Goal: Information Seeking & Learning: Learn about a topic

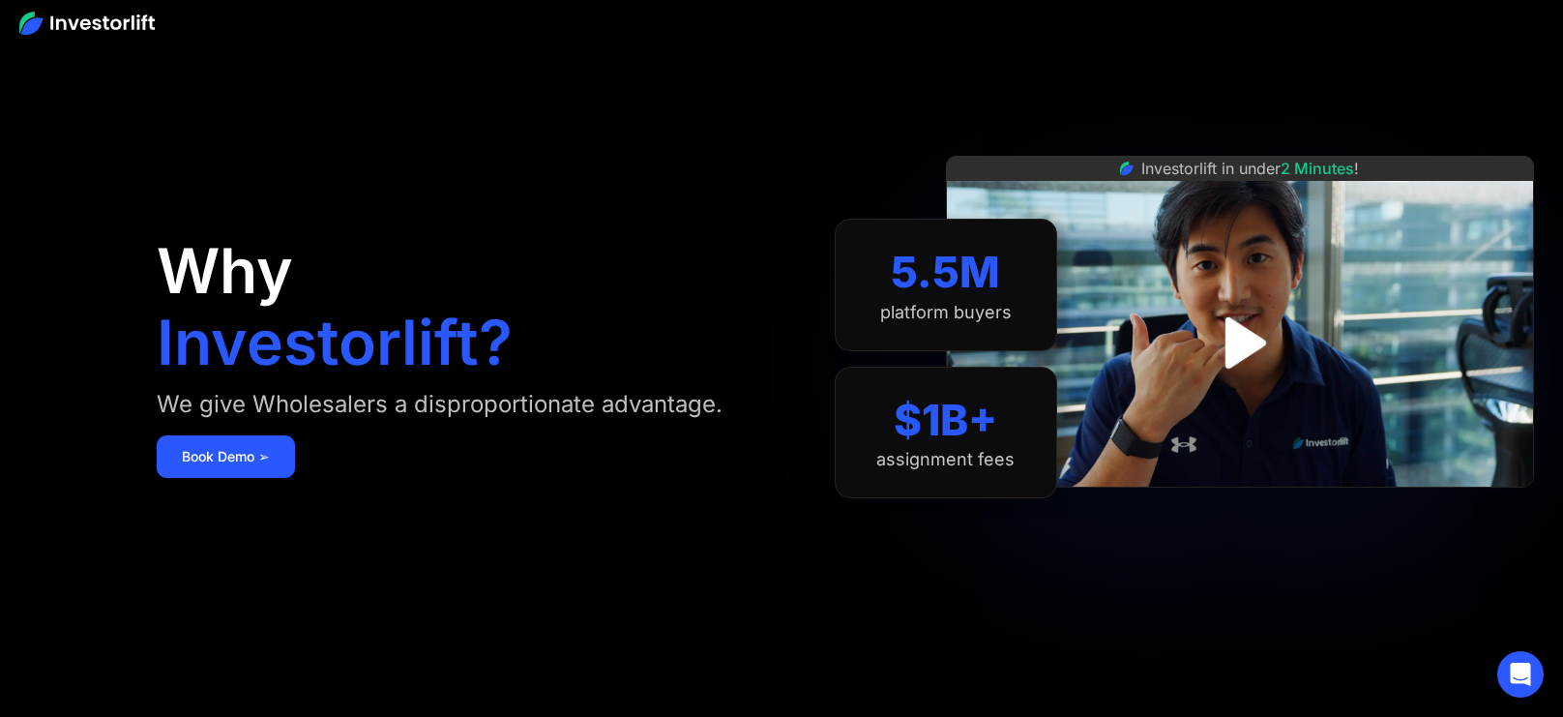
click at [146, 24] on img at bounding box center [86, 23] width 135 height 23
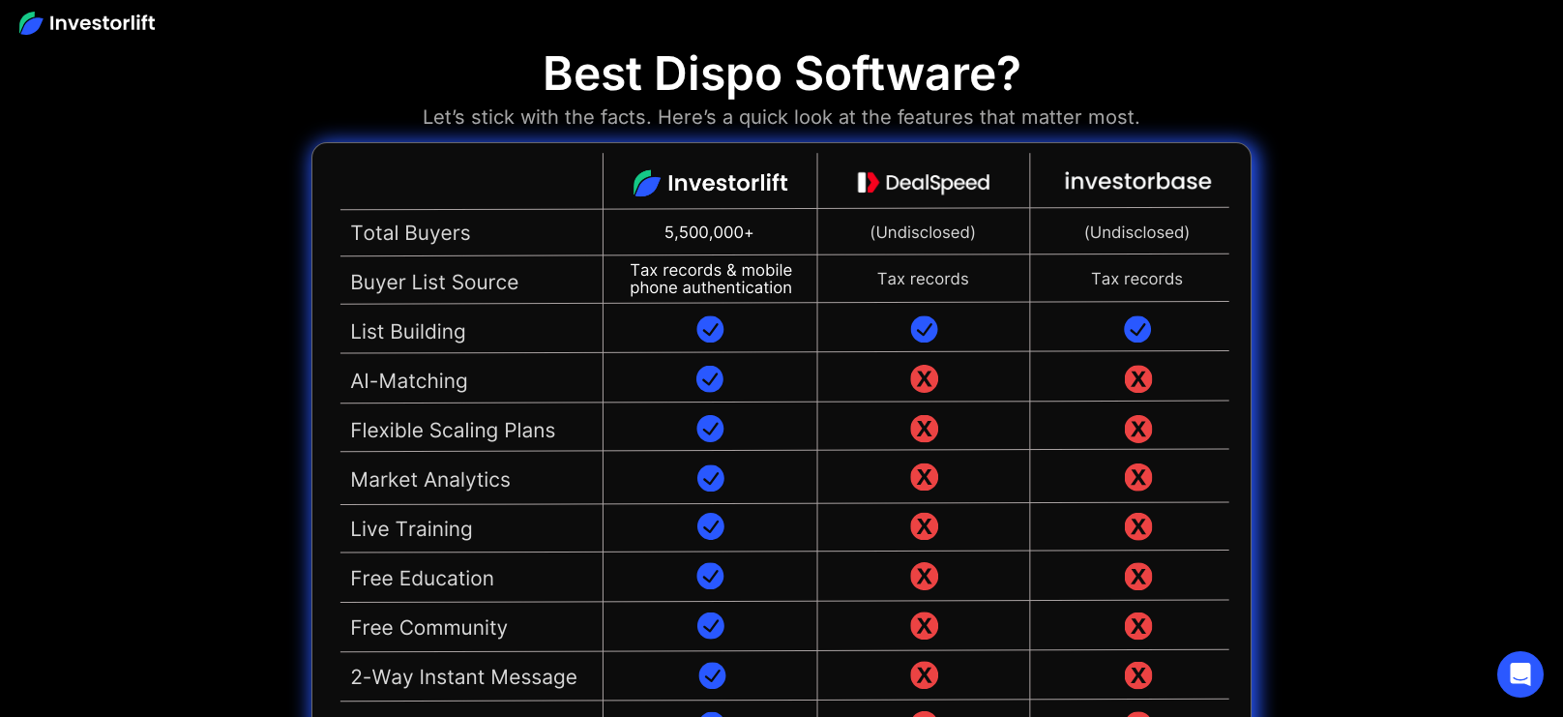
scroll to position [4364, 0]
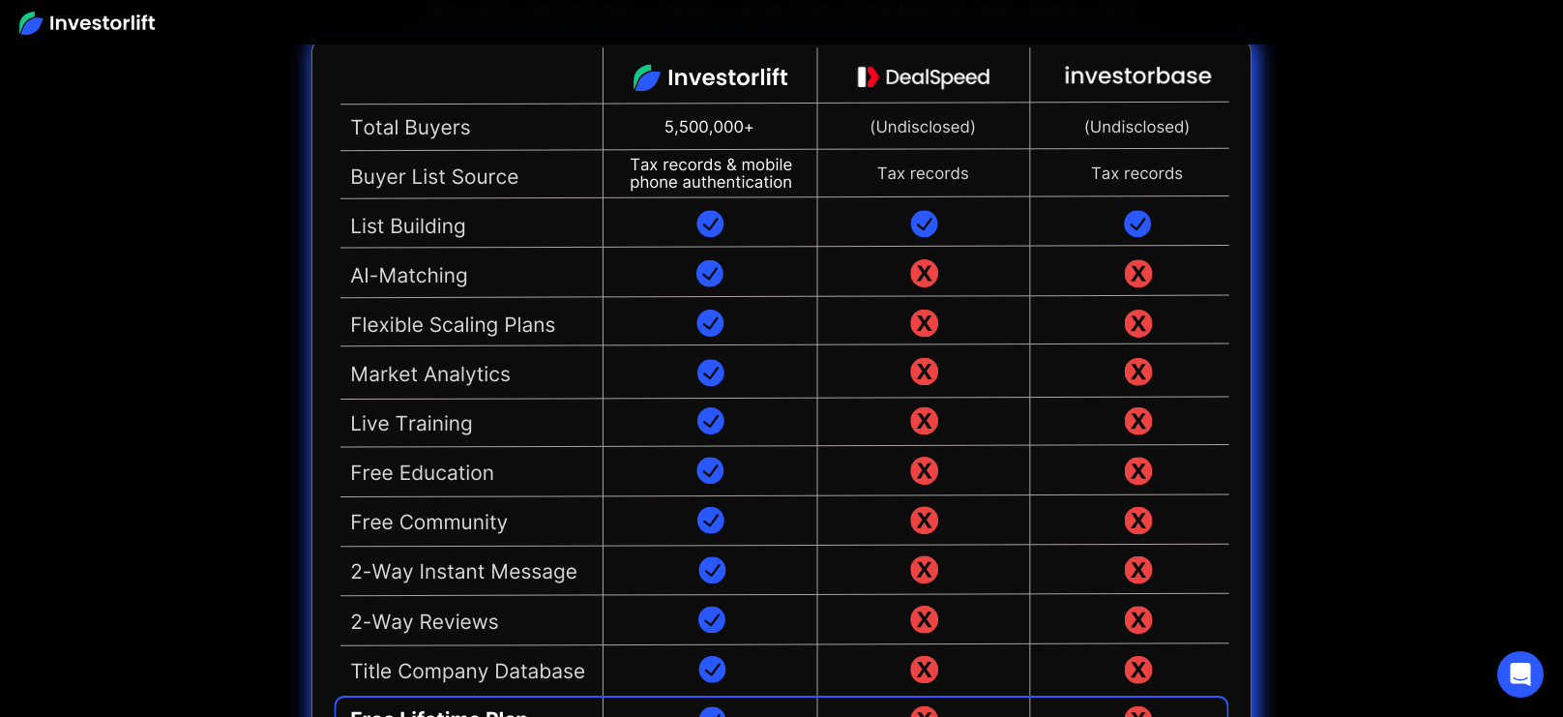
scroll to position [4374, 0]
